Goal: Register for event/course

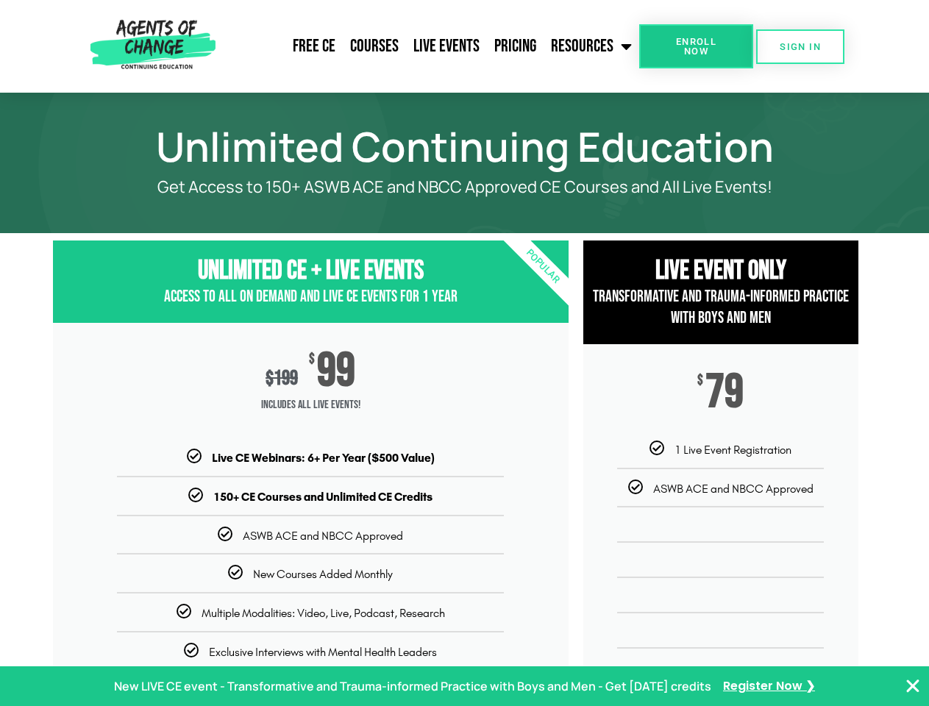
click at [464, 353] on div "$ 199 $ 99 Includes ALL Live Events!" at bounding box center [311, 386] width 516 height 127
click at [592, 46] on link "Resources" at bounding box center [592, 46] width 96 height 37
click at [696, 46] on span "Enroll Now" at bounding box center [696, 46] width 67 height 19
